Goal: Transaction & Acquisition: Obtain resource

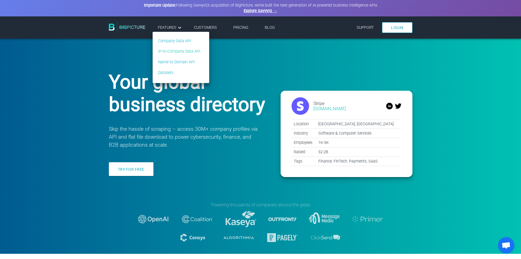
click at [177, 50] on link "IP-to-Company Data API" at bounding box center [179, 51] width 42 height 6
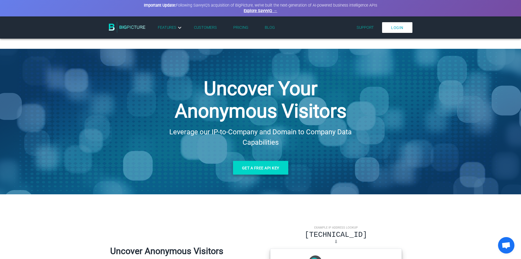
click at [259, 170] on link "Get a free API key" at bounding box center [260, 168] width 55 height 14
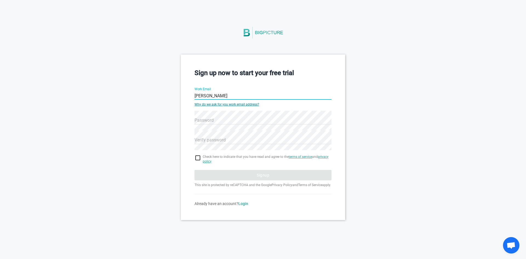
type input "[PERSON_NAME][EMAIL_ADDRESS][DOMAIN_NAME]"
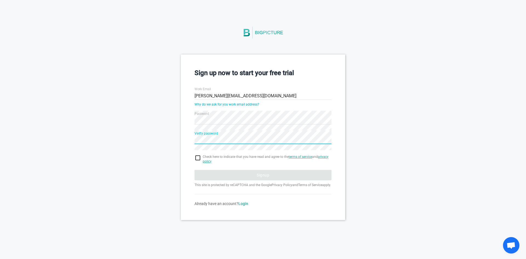
click at [197, 158] on input "checkbox" at bounding box center [262, 157] width 137 height 7
checkbox input "true"
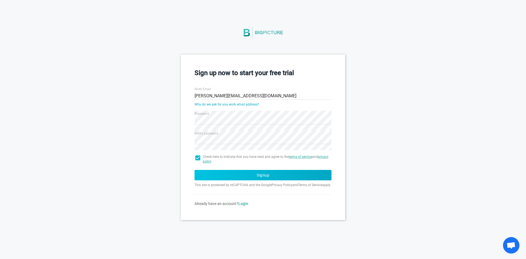
click at [250, 175] on button "Signup" at bounding box center [262, 175] width 137 height 10
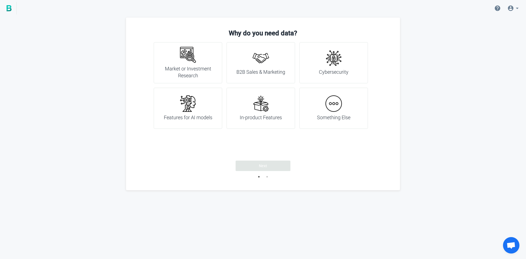
click at [256, 72] on h4 "B2B Sales & Marketing" at bounding box center [260, 71] width 49 height 7
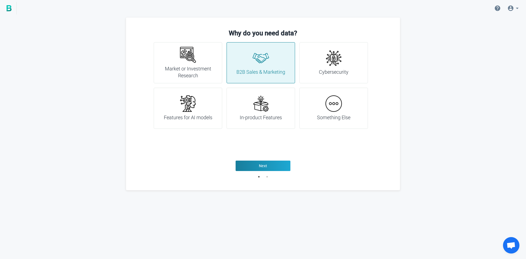
click at [189, 115] on h4 "Features for AI models" at bounding box center [188, 117] width 48 height 7
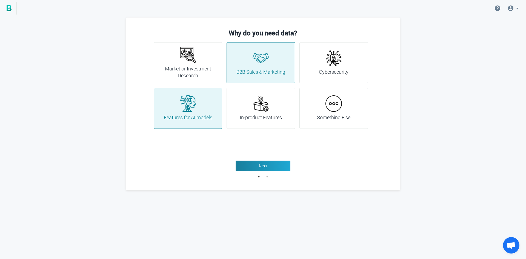
click at [333, 104] on img at bounding box center [333, 103] width 16 height 16
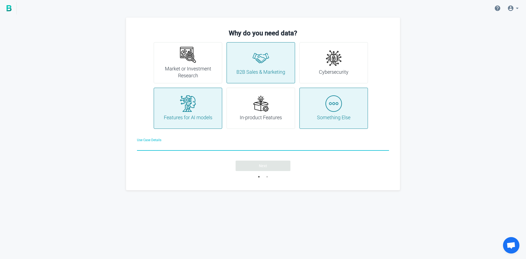
click at [326, 110] on img at bounding box center [333, 103] width 16 height 16
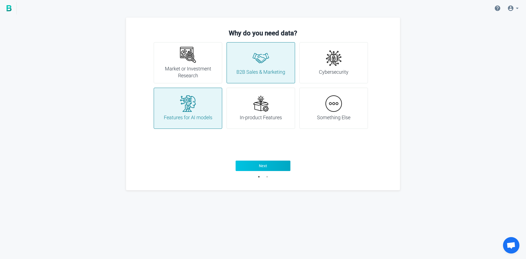
click at [264, 164] on span "Next" at bounding box center [263, 165] width 8 height 5
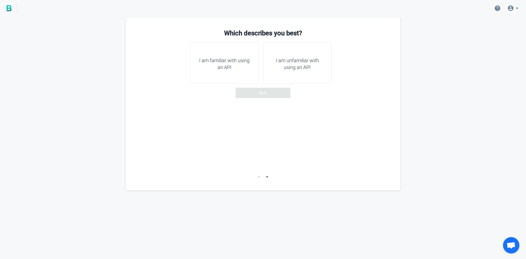
click at [231, 60] on h4 "I am familiar with using an API" at bounding box center [224, 64] width 55 height 14
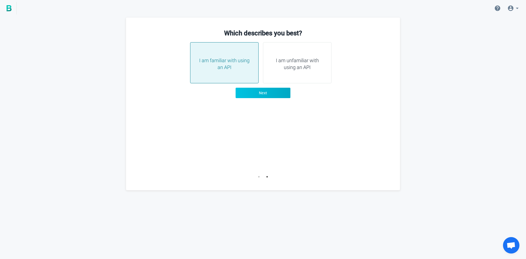
click at [256, 90] on button "Next" at bounding box center [262, 93] width 55 height 10
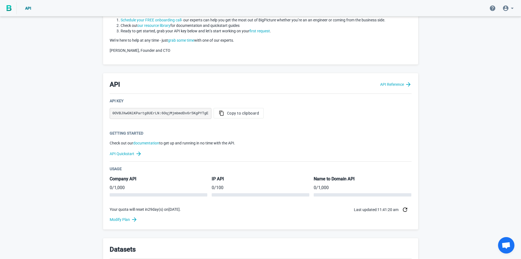
scroll to position [47, 0]
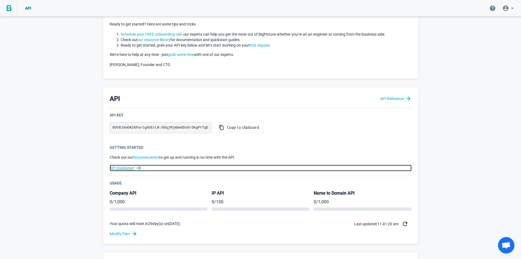
click at [125, 170] on link "API Quickstart" at bounding box center [261, 167] width 302 height 7
